Goal: Information Seeking & Learning: Learn about a topic

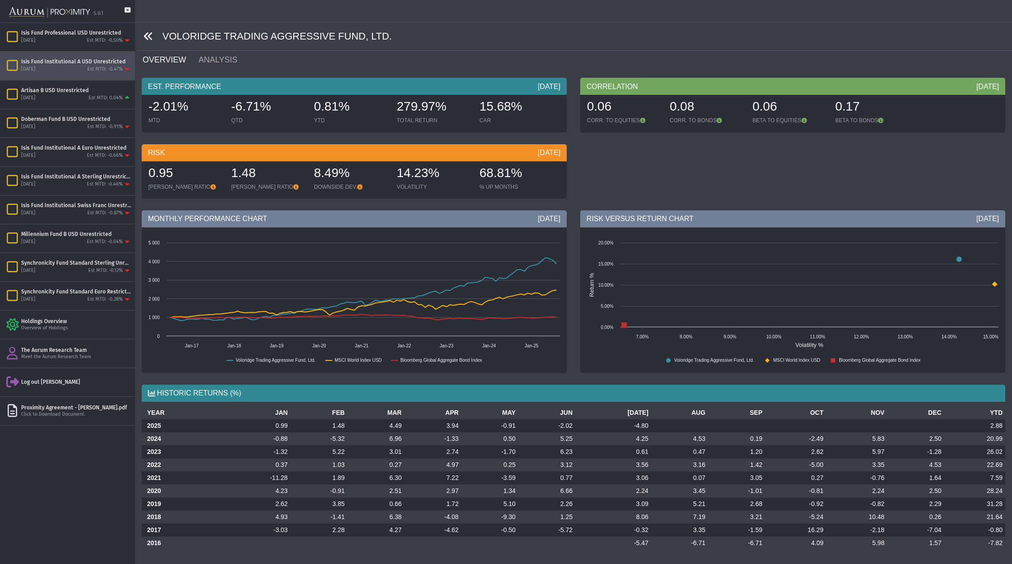
click at [151, 36] on icon at bounding box center [148, 36] width 10 height 10
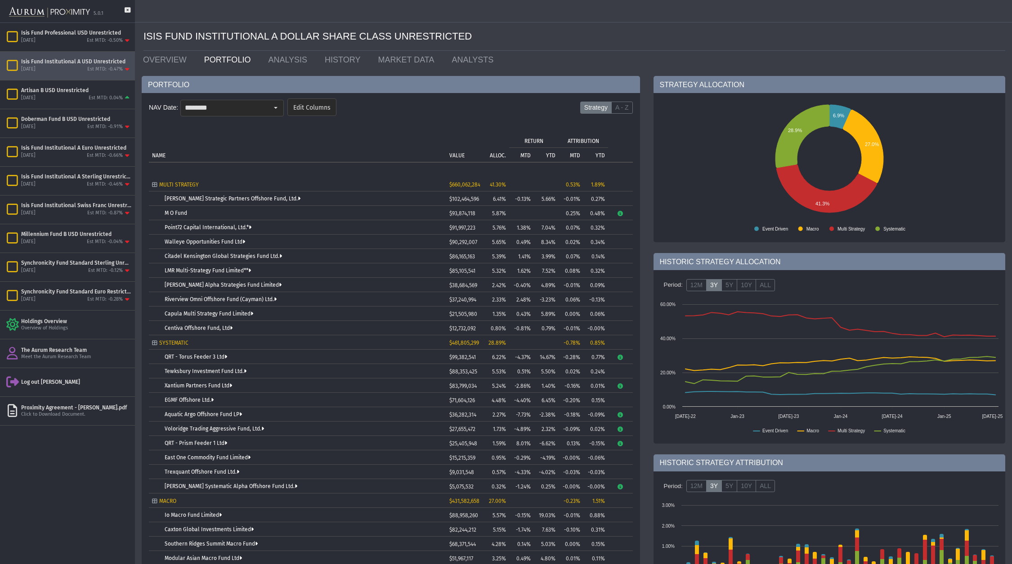
click at [493, 243] on span "5.65%" at bounding box center [499, 242] width 14 height 6
click at [67, 270] on div "[DATE] Est MTD: -0.12%" at bounding box center [76, 271] width 110 height 8
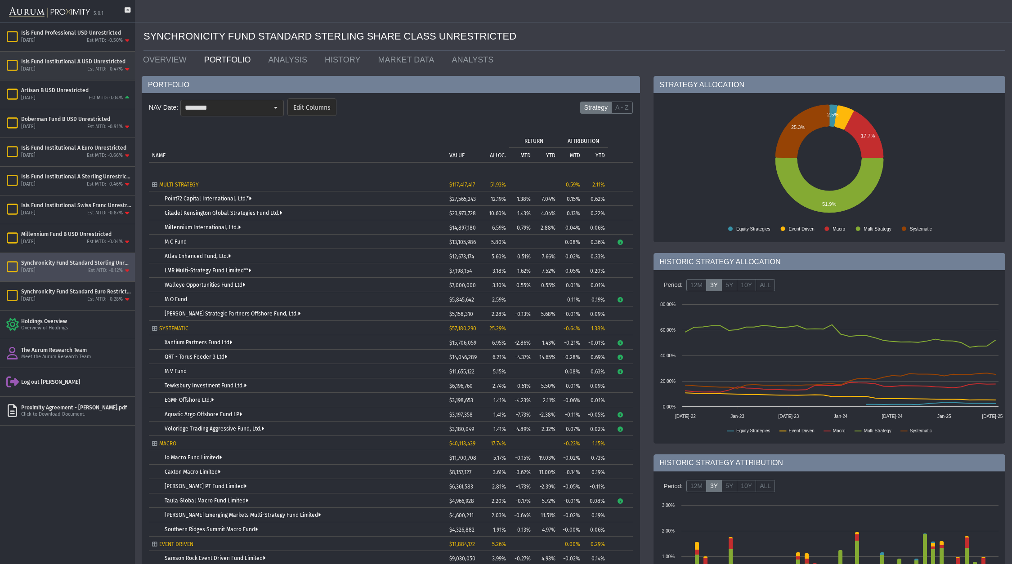
click at [64, 67] on div "[DATE] Est MTD: -0.47%" at bounding box center [76, 70] width 110 height 8
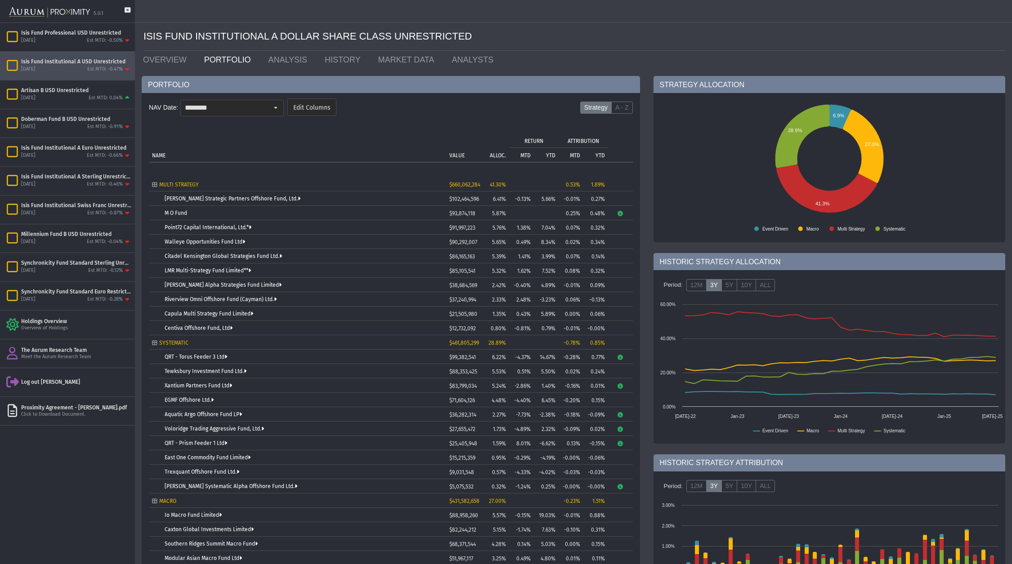
click at [498, 245] on span "5.65%" at bounding box center [499, 242] width 14 height 6
click at [199, 242] on link "Walleye Opportunities Fund Ltd" at bounding box center [205, 242] width 80 height 6
